Goal: Task Accomplishment & Management: Manage account settings

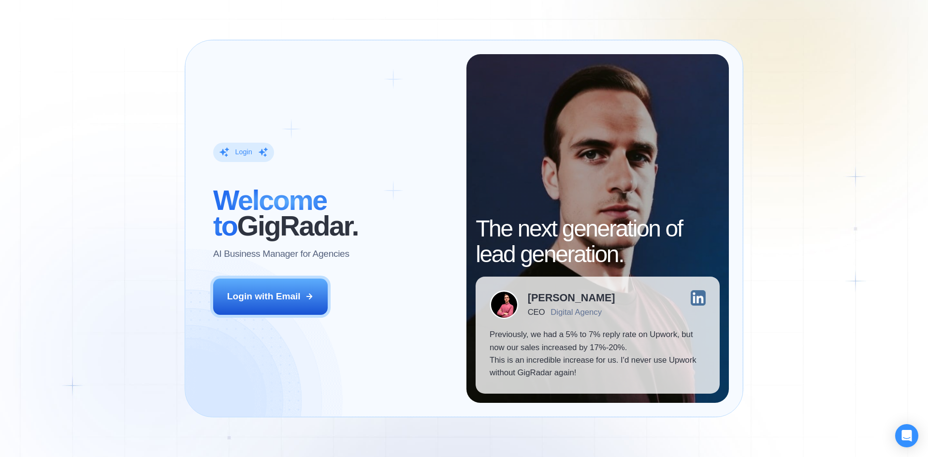
click at [309, 316] on div "Login ‍ Welcome to GigRadar. AI Business Manager for Agencies Login with Email" at bounding box center [332, 228] width 267 height 349
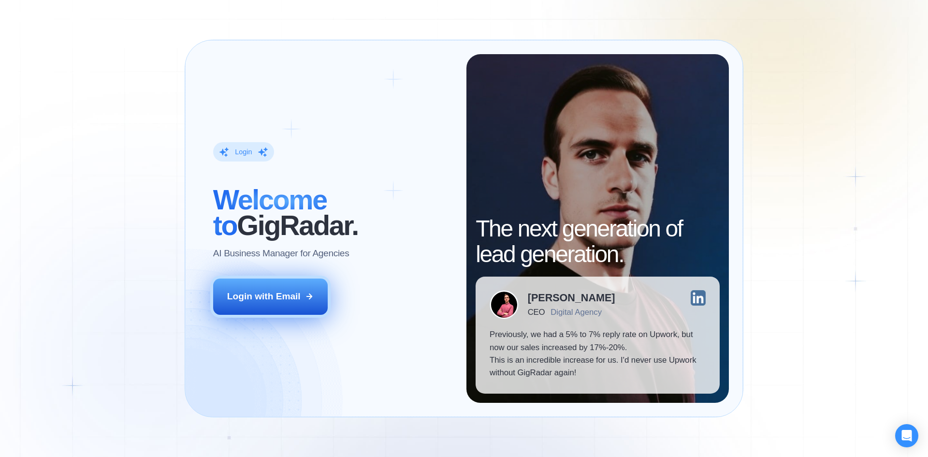
click at [294, 307] on button "Login with Email" at bounding box center [270, 297] width 115 height 36
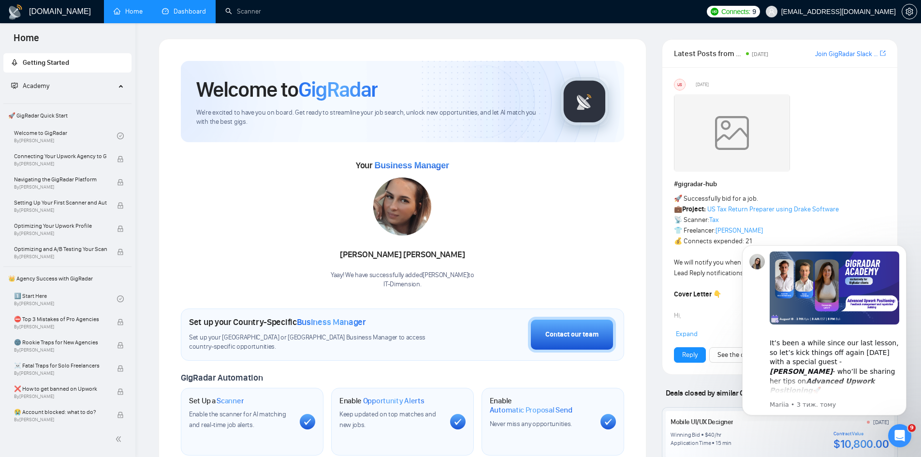
click at [173, 15] on link "Dashboard" at bounding box center [184, 11] width 44 height 8
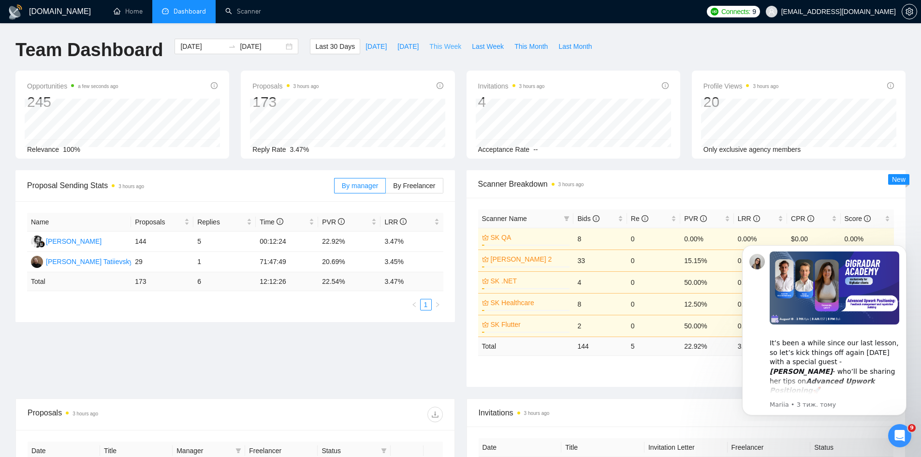
click at [429, 48] on span "This Week" at bounding box center [445, 46] width 32 height 11
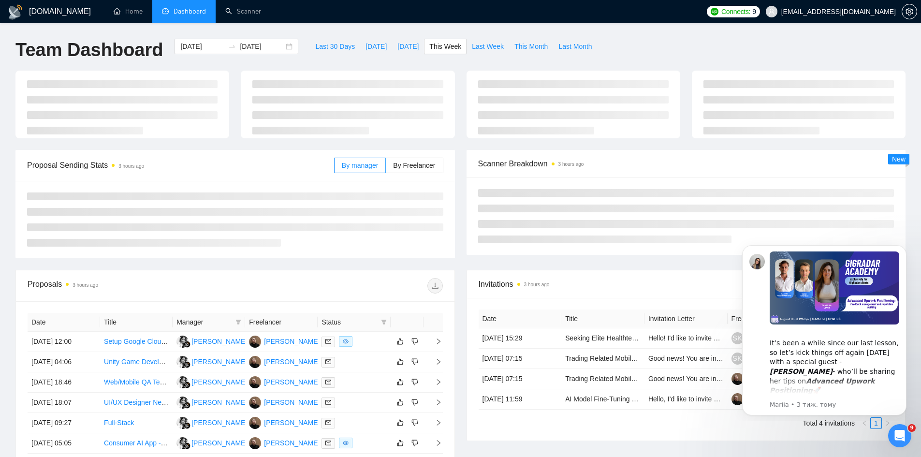
type input "2025-09-08"
type input "2025-09-14"
